Goal: Information Seeking & Learning: Understand process/instructions

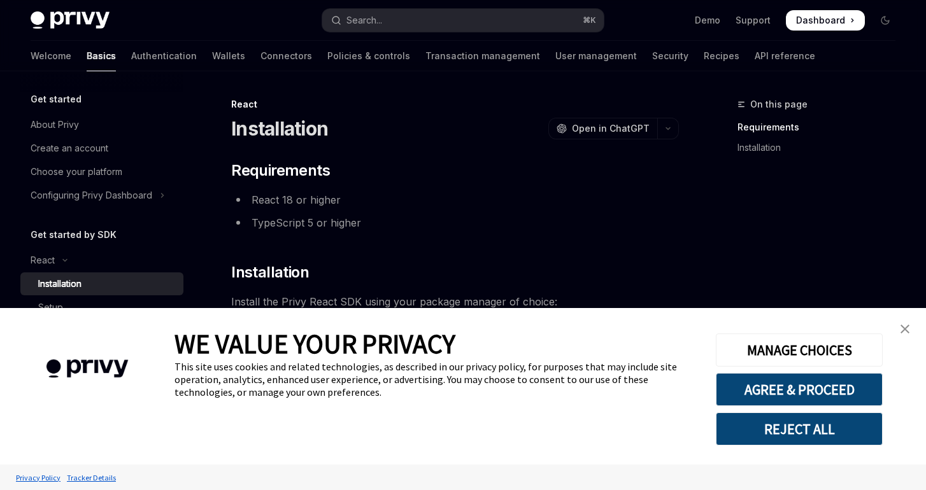
click at [906, 327] on img "close banner" at bounding box center [905, 329] width 9 height 9
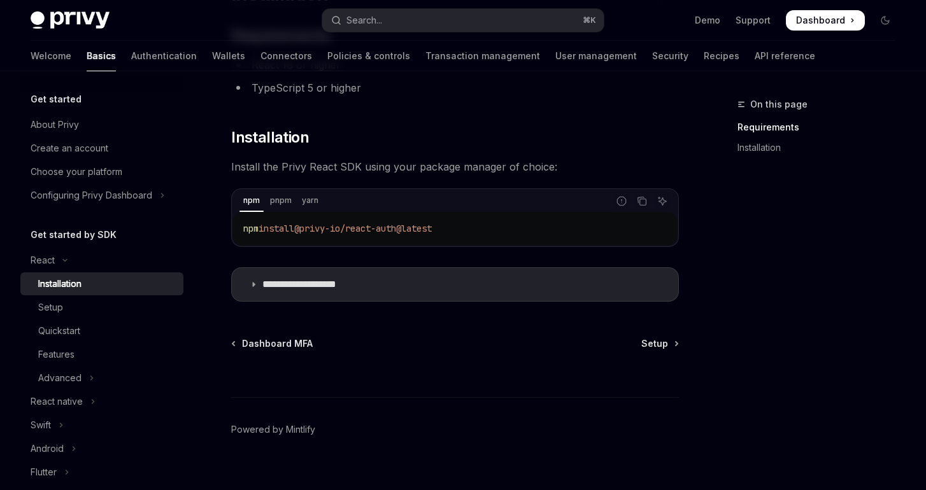
scroll to position [152, 0]
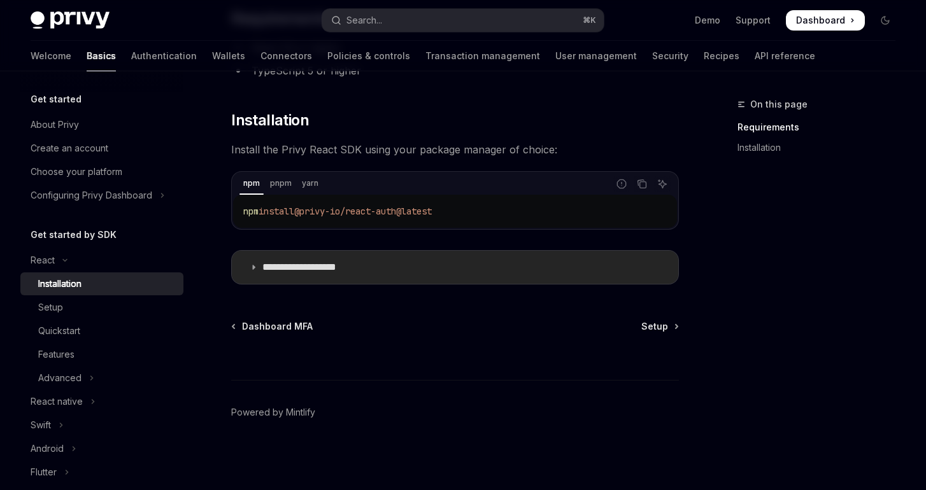
click at [255, 268] on icon at bounding box center [254, 268] width 8 height 8
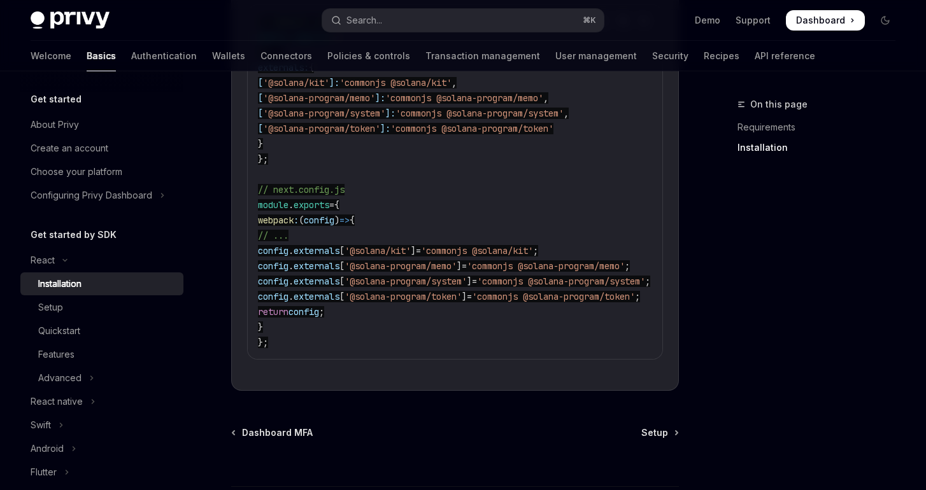
scroll to position [652, 0]
click at [327, 57] on link "Policies & controls" at bounding box center [368, 56] width 83 height 31
click at [327, 65] on link "Policies & controls" at bounding box center [368, 56] width 83 height 31
click at [327, 61] on link "Policies & controls" at bounding box center [368, 56] width 83 height 31
